Goal: Transaction & Acquisition: Obtain resource

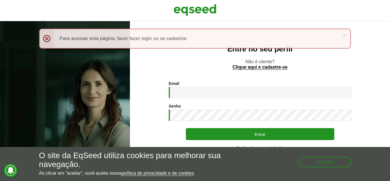
type input "**********"
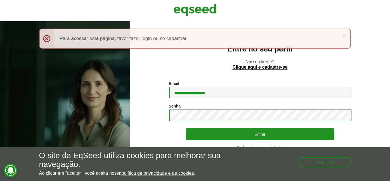
click at [186, 128] on button "Entrar" at bounding box center [260, 134] width 148 height 12
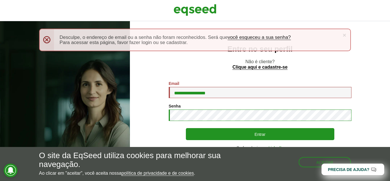
click at [186, 128] on button "Entrar" at bounding box center [260, 134] width 148 height 12
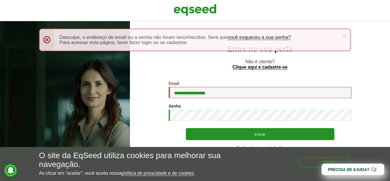
click at [46, 38] on div "× Menssagem de erro Desculpe, o endereço de email ou a senha não foram reconhec…" at bounding box center [195, 40] width 312 height 23
click at [46, 39] on div "× Menssagem de erro Desculpe, o endereço de email ou a senha não foram reconhec…" at bounding box center [195, 40] width 312 height 23
click at [46, 40] on div "× Menssagem de erro Desculpe, o endereço de email ou a senha não foram reconhec…" at bounding box center [195, 40] width 312 height 23
drag, startPoint x: 220, startPoint y: 90, endPoint x: 230, endPoint y: 91, distance: 9.8
click at [230, 91] on input "**********" at bounding box center [260, 92] width 183 height 11
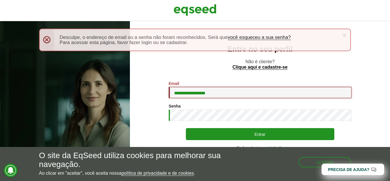
click at [235, 92] on input "**********" at bounding box center [260, 92] width 183 height 11
drag, startPoint x: 236, startPoint y: 92, endPoint x: 135, endPoint y: 95, distance: 101.6
click at [138, 97] on div "**********" at bounding box center [260, 100] width 260 height 159
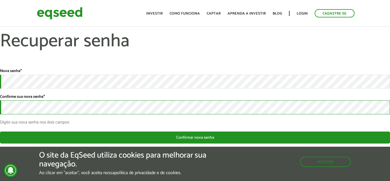
click at [0, 131] on button "Confirmar nova senha" at bounding box center [195, 137] width 390 height 12
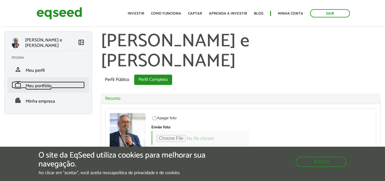
click at [37, 85] on span "Meu portfólio" at bounding box center [39, 86] width 26 height 8
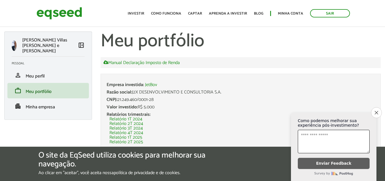
click at [378, 111] on icon "Close survey" at bounding box center [376, 112] width 3 height 3
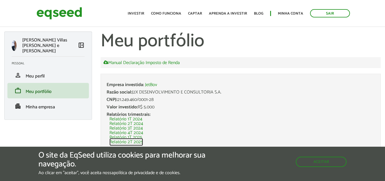
click at [119, 141] on link "Relatório 2T 2025" at bounding box center [127, 141] width 34 height 5
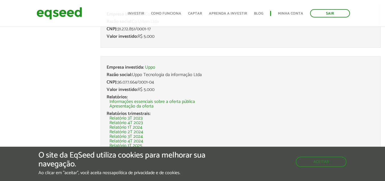
scroll to position [159, 0]
click at [328, 161] on button "Aceitar" at bounding box center [322, 160] width 50 height 9
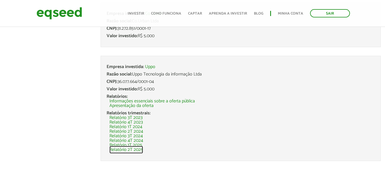
click at [123, 149] on link "Relatório 2T 2025" at bounding box center [127, 149] width 34 height 5
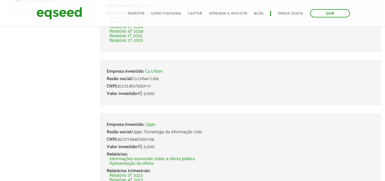
scroll to position [100, 0]
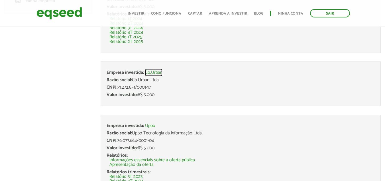
click at [153, 70] on link "Co.Urban" at bounding box center [153, 72] width 17 height 5
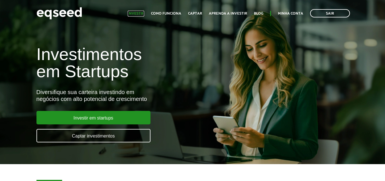
click at [139, 14] on link "Investir" at bounding box center [136, 14] width 17 height 4
